Goal: Task Accomplishment & Management: Use online tool/utility

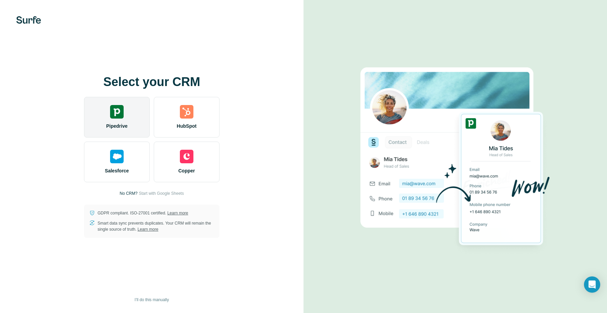
click at [114, 115] on img at bounding box center [117, 112] width 14 height 14
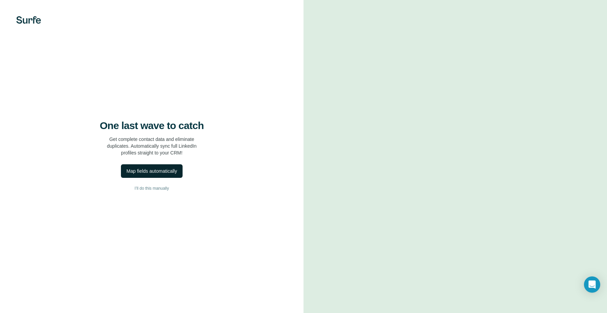
click at [169, 168] on div "Map fields automatically" at bounding box center [151, 171] width 51 height 7
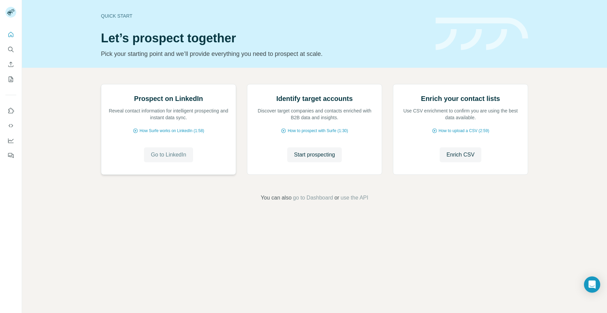
click at [168, 159] on span "Go to LinkedIn" at bounding box center [168, 155] width 35 height 8
